Goal: Find specific page/section: Find specific page/section

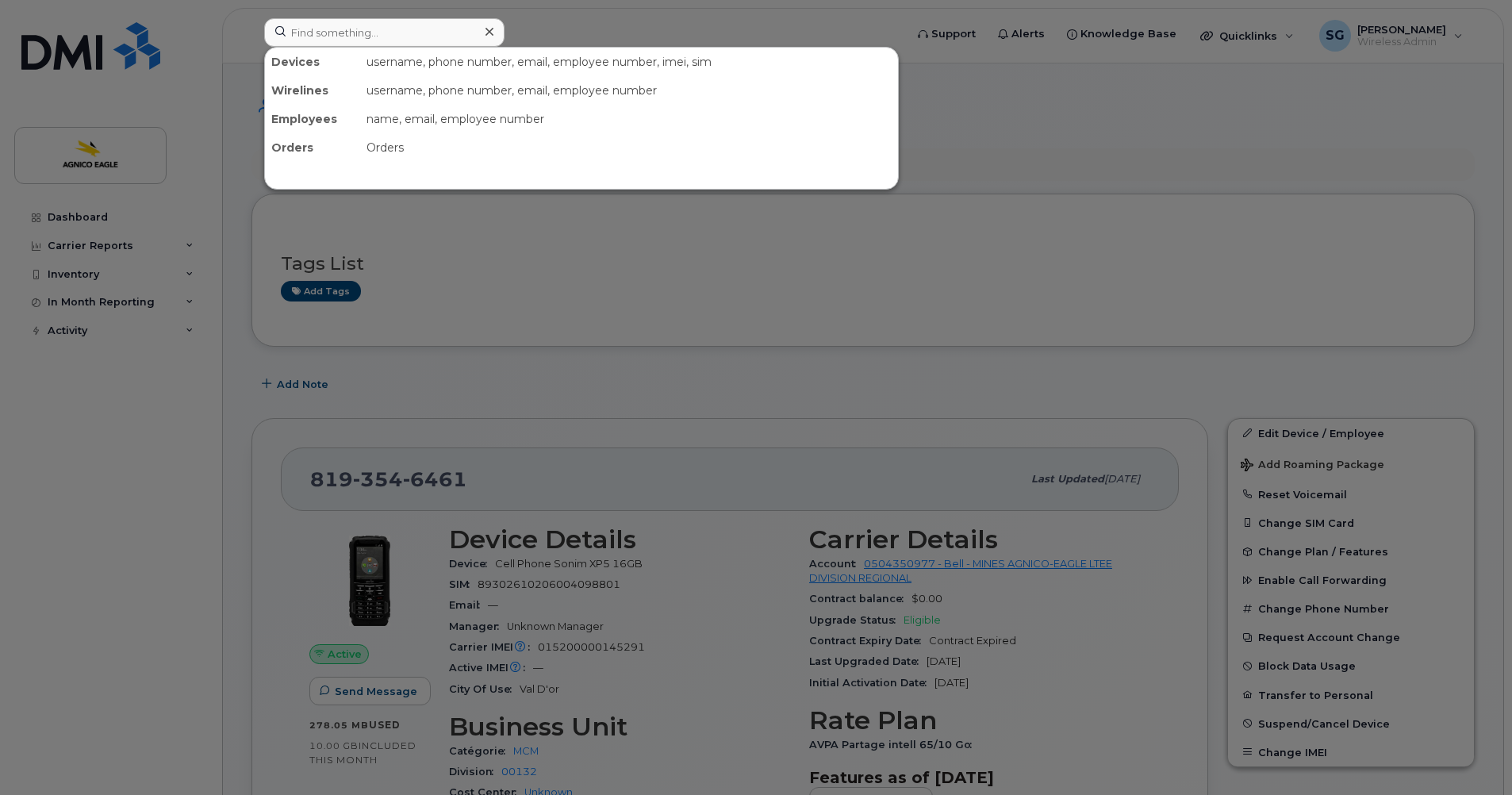
click at [425, 42] on input at bounding box center [385, 32] width 240 height 28
type input "[PHONE_NUMBER]"
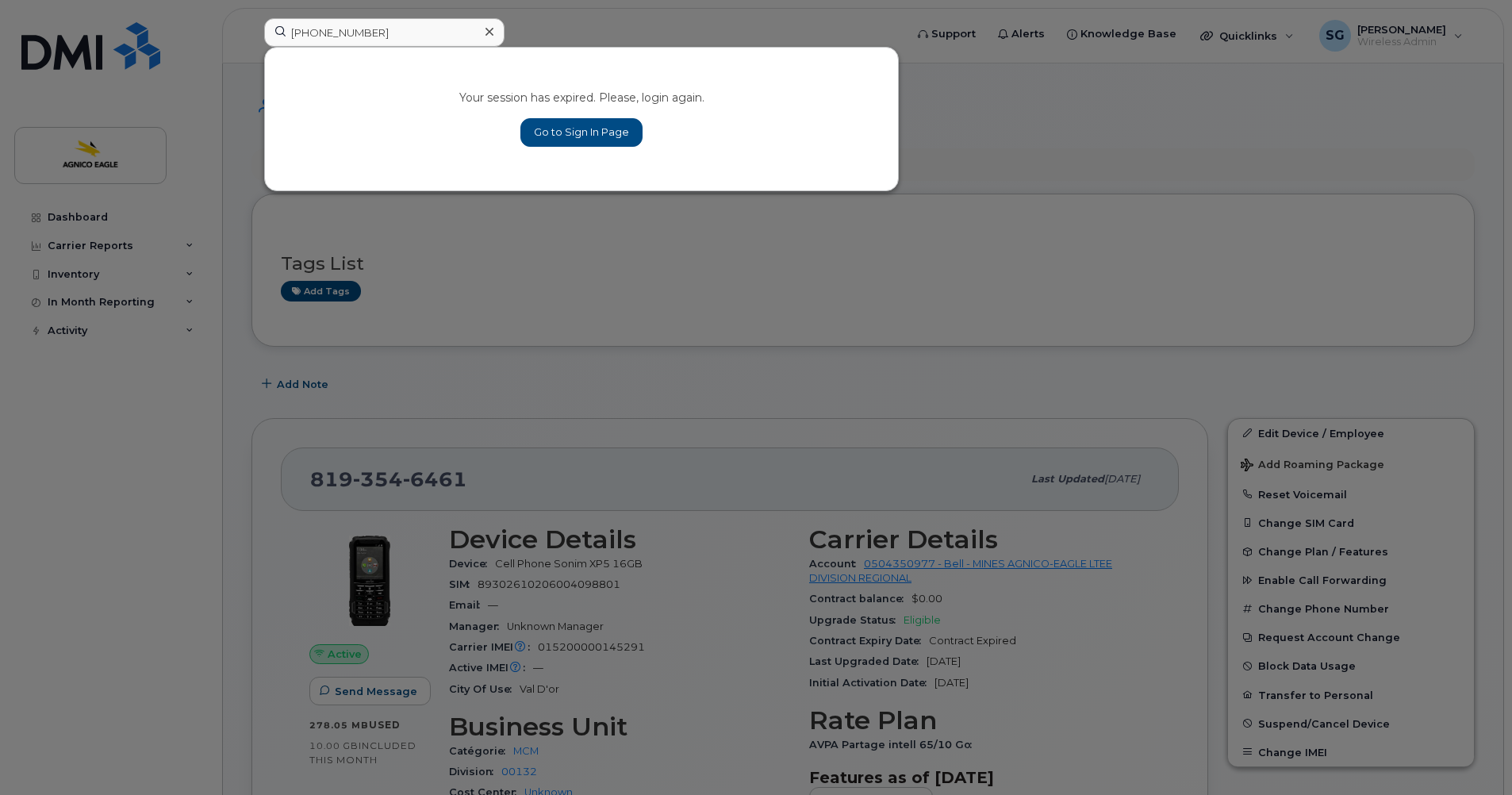
click at [425, 42] on input "[PHONE_NUMBER]" at bounding box center [385, 32] width 240 height 28
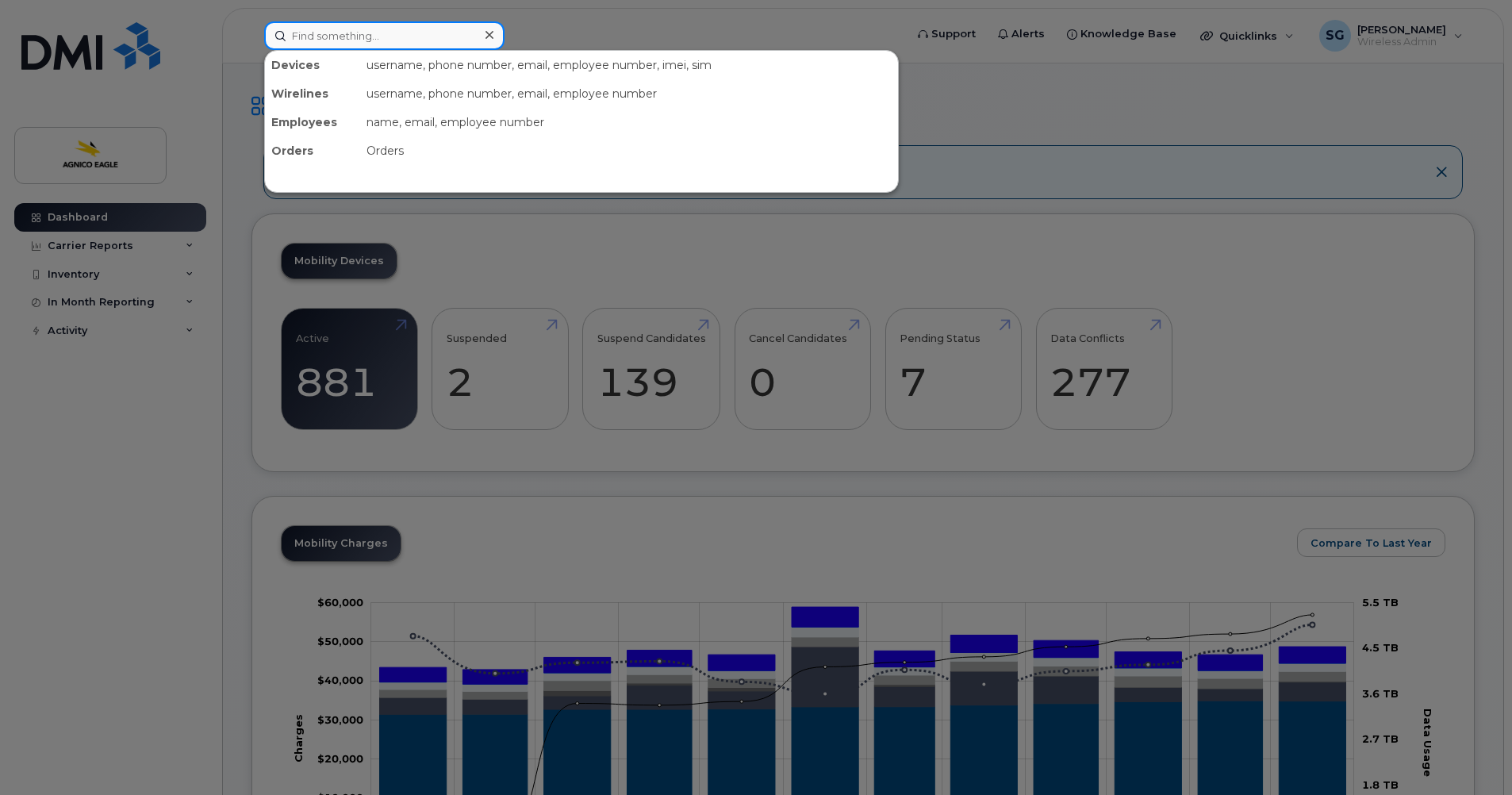
click at [333, 40] on input at bounding box center [385, 35] width 240 height 28
paste input "[PHONE_NUMBER]"
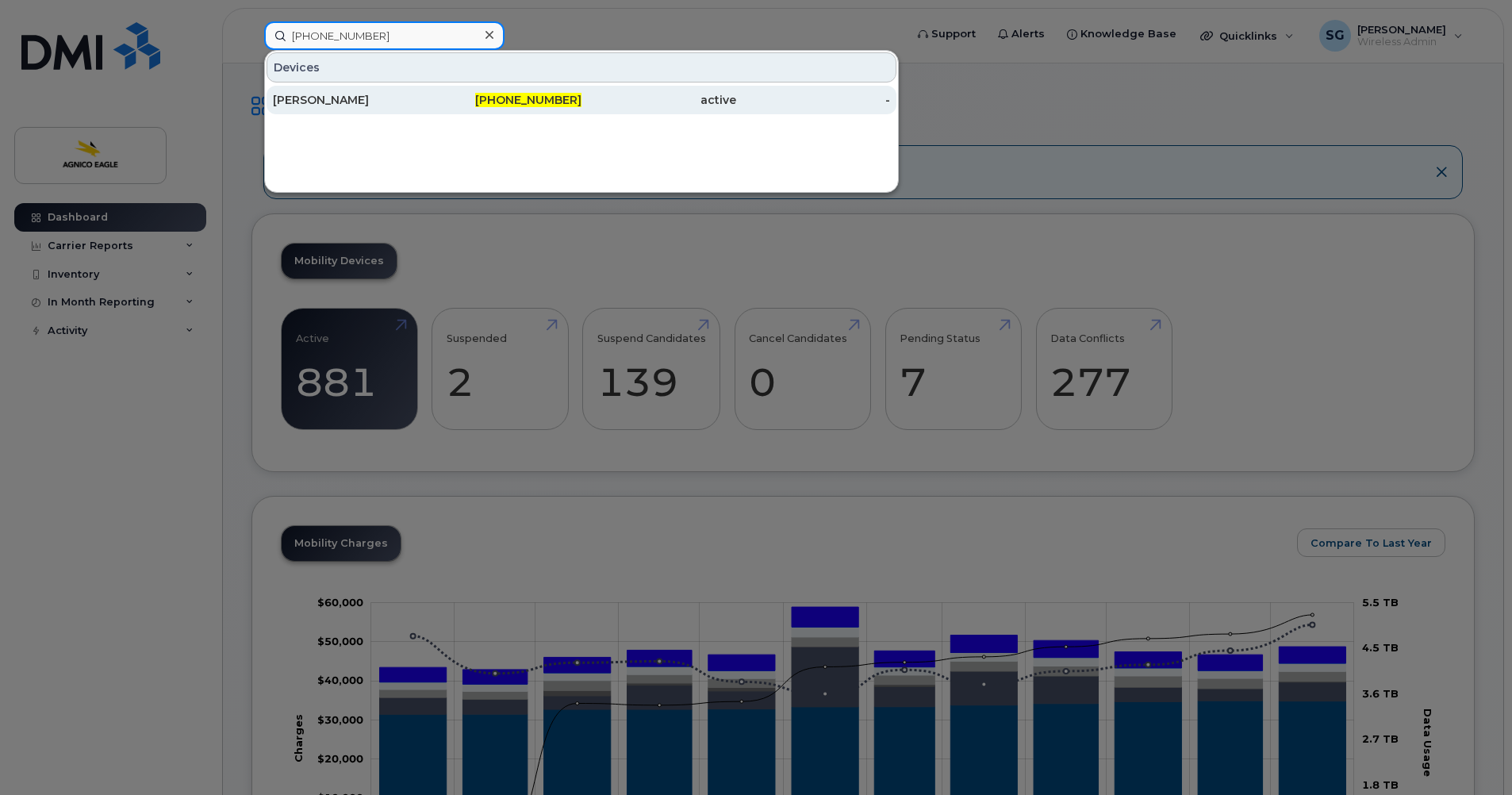
type input "[PHONE_NUMBER]"
click at [309, 104] on div "[PERSON_NAME]" at bounding box center [350, 99] width 155 height 15
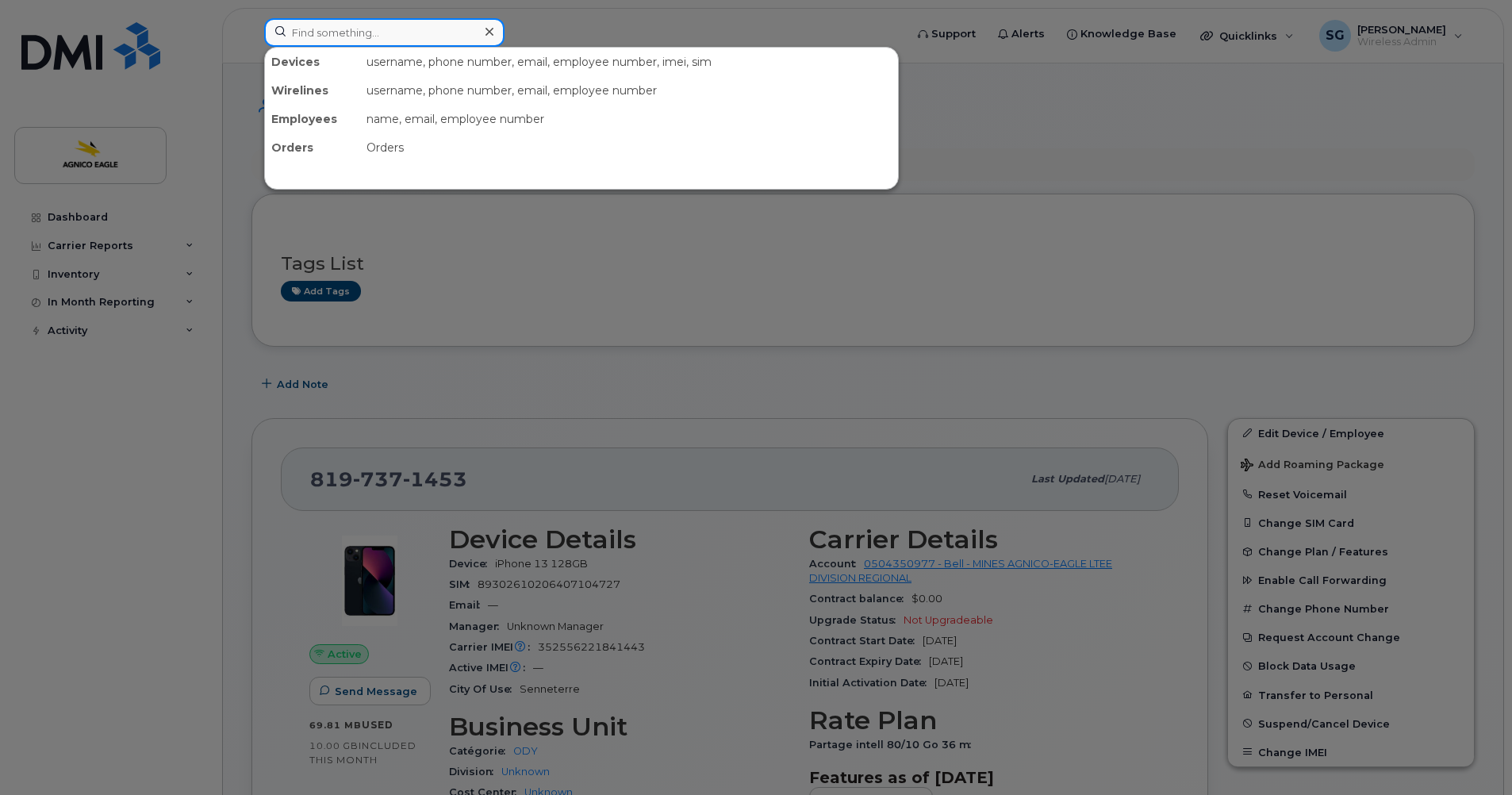
click at [383, 27] on input at bounding box center [385, 32] width 240 height 28
click at [332, 24] on input at bounding box center [385, 32] width 240 height 28
paste input "819-354-6461"
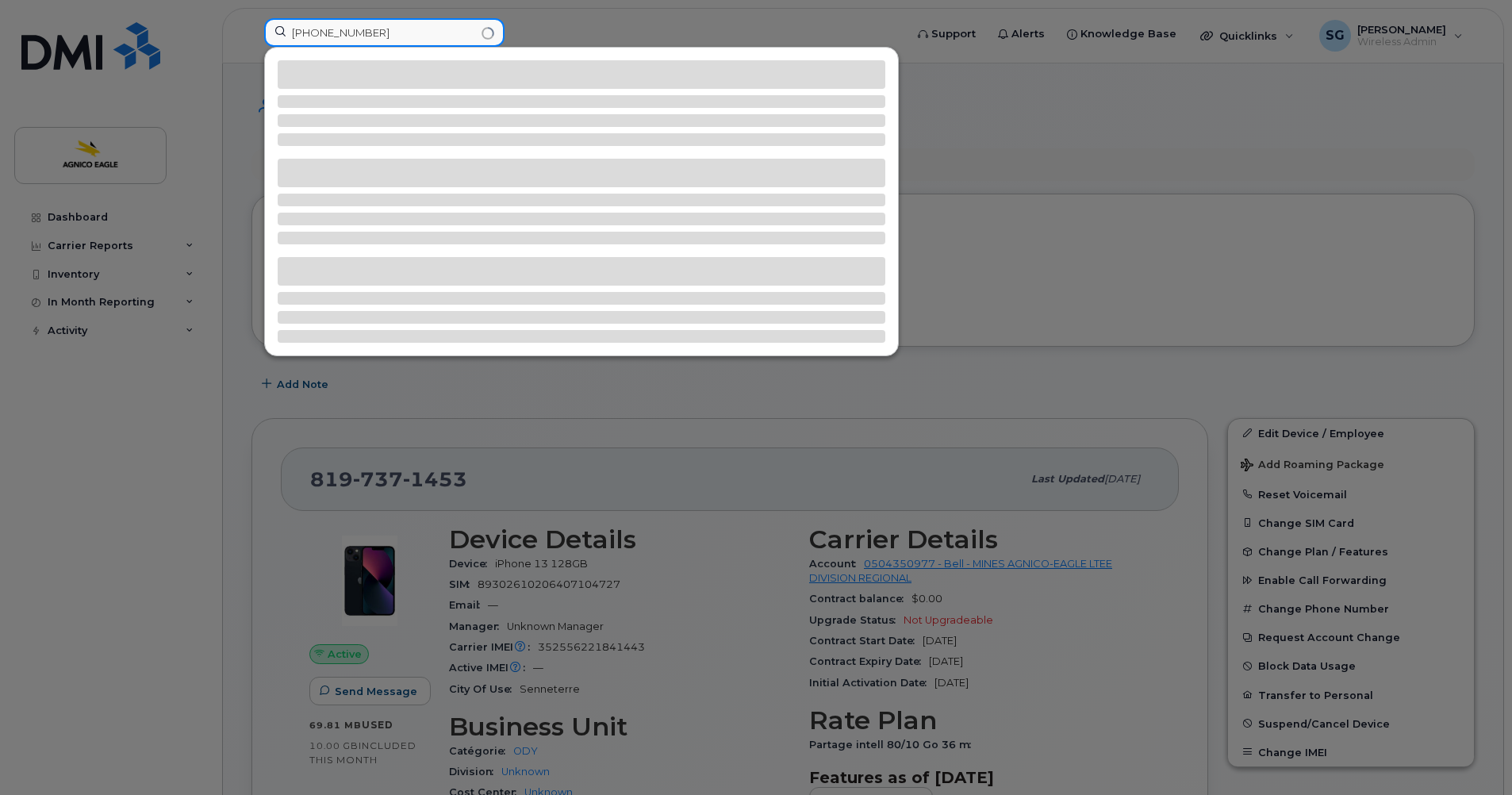
click at [389, 30] on input "819-354-6461" at bounding box center [385, 32] width 240 height 28
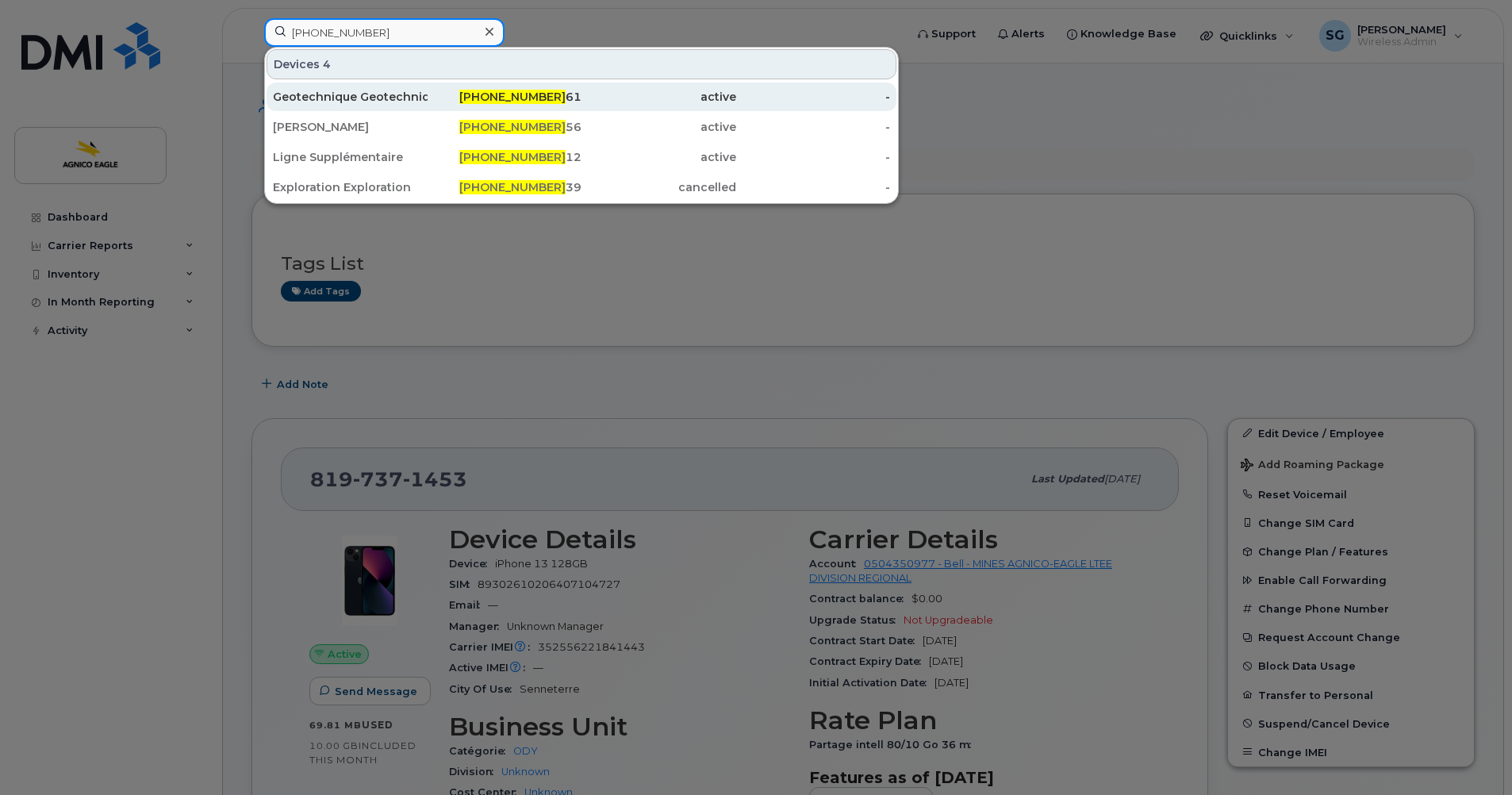
type input "819-354-64"
click at [530, 91] on span "819-354-64" at bounding box center [512, 97] width 106 height 15
